Goal: Information Seeking & Learning: Learn about a topic

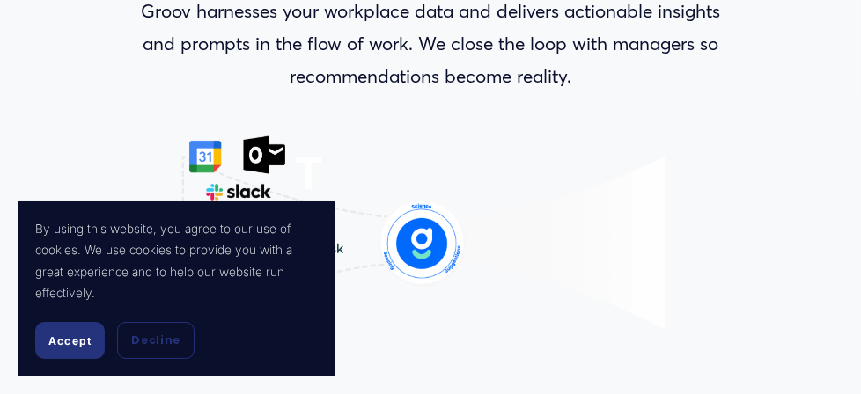
scroll to position [440, 0]
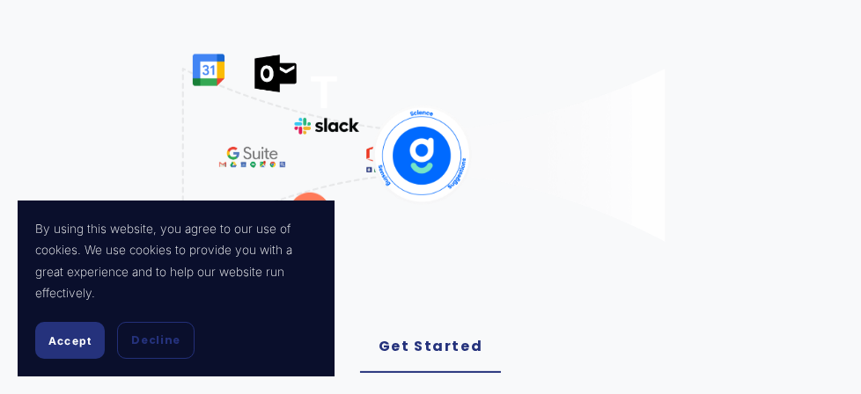
click at [71, 347] on span "Accept" at bounding box center [69, 340] width 43 height 13
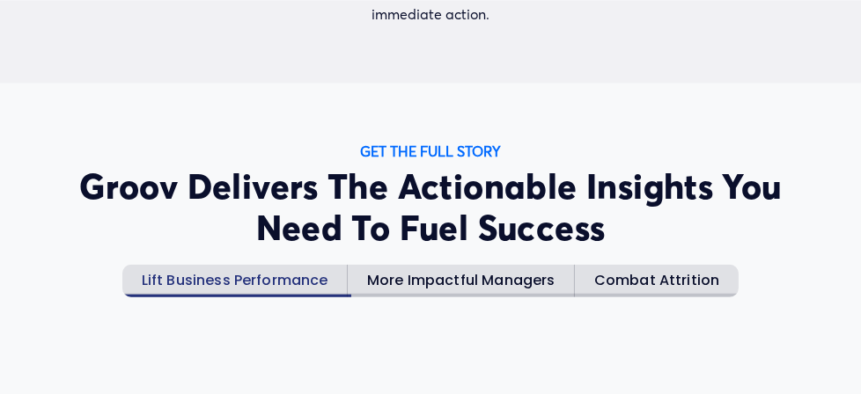
scroll to position [0, 0]
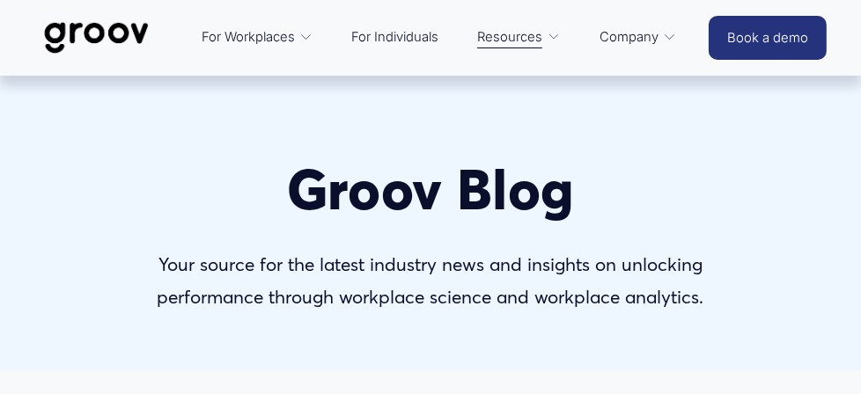
click at [0, 0] on link "Platform Overview" at bounding box center [0, 0] width 0 height 0
